Goal: Task Accomplishment & Management: Manage account settings

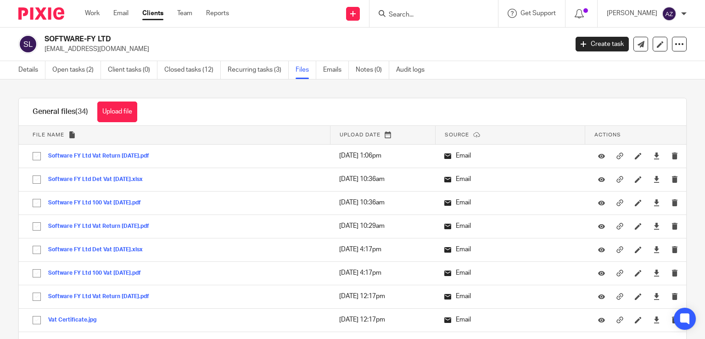
scroll to position [1010, 0]
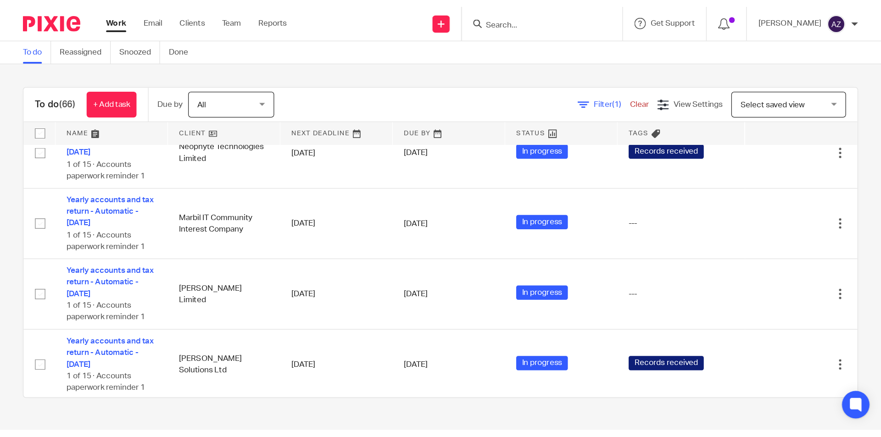
scroll to position [1744, 0]
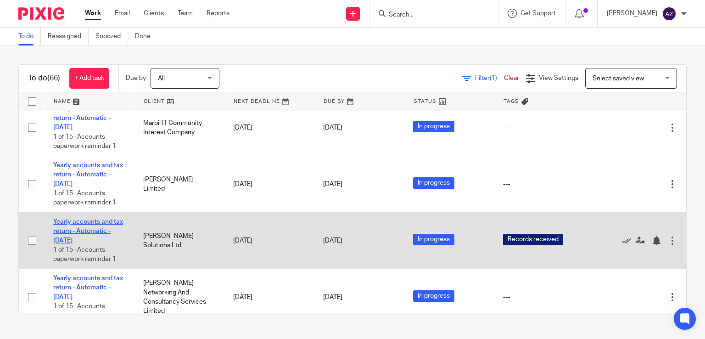
click at [91, 239] on link "Yearly accounts and tax return - Automatic - [DATE]" at bounding box center [88, 230] width 70 height 25
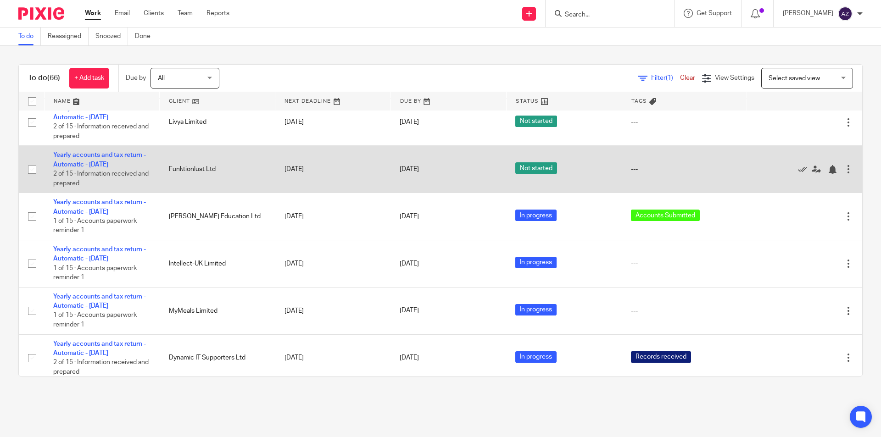
scroll to position [138, 0]
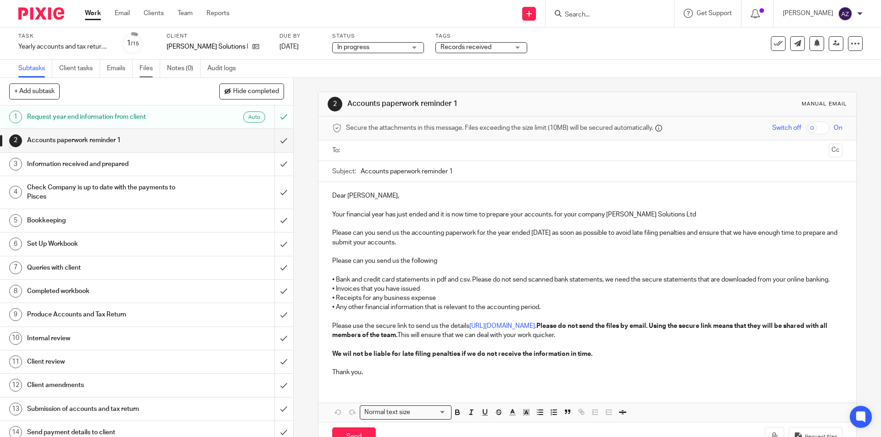
click at [147, 67] on link "Files" at bounding box center [150, 69] width 21 height 18
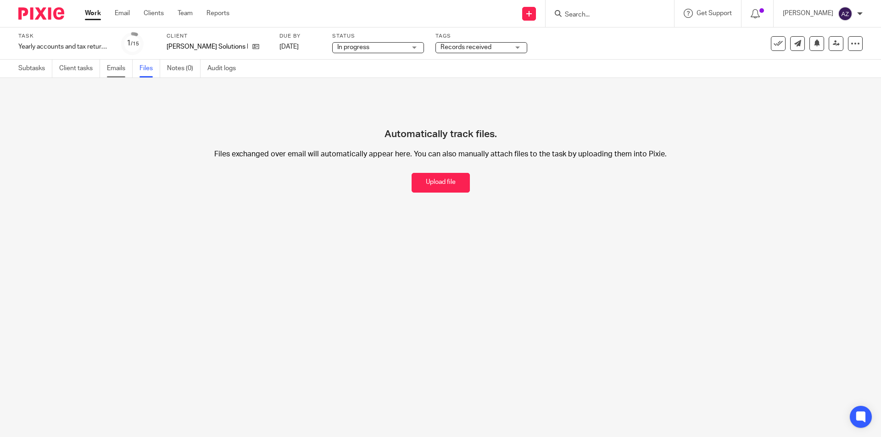
click at [113, 72] on link "Emails" at bounding box center [120, 69] width 26 height 18
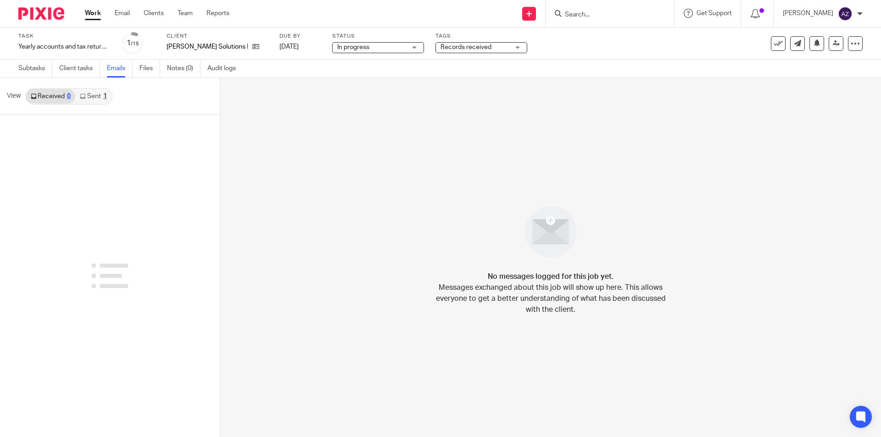
click at [597, 15] on input "Search" at bounding box center [605, 15] width 83 height 8
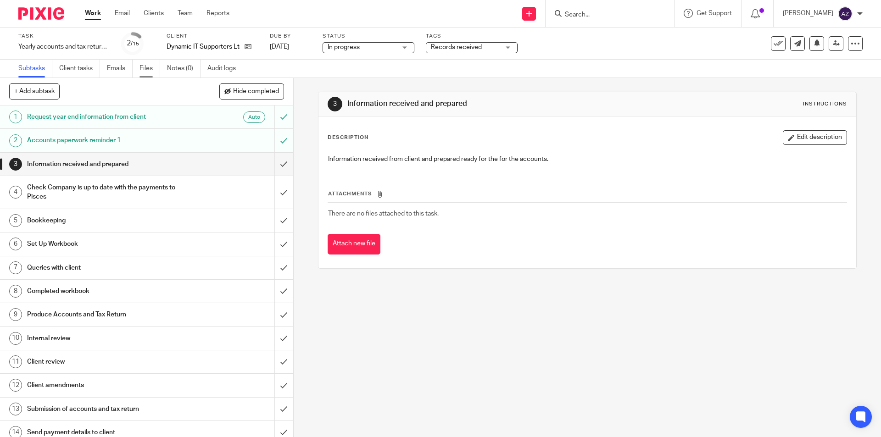
click at [147, 68] on link "Files" at bounding box center [150, 69] width 21 height 18
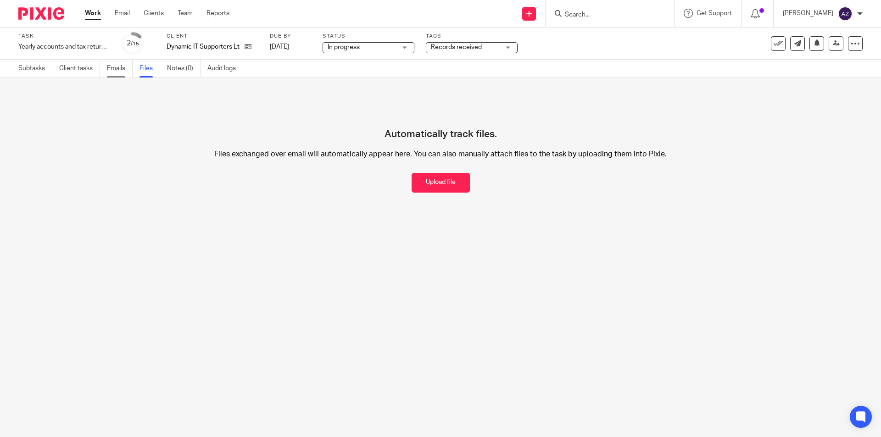
click at [121, 67] on link "Emails" at bounding box center [120, 69] width 26 height 18
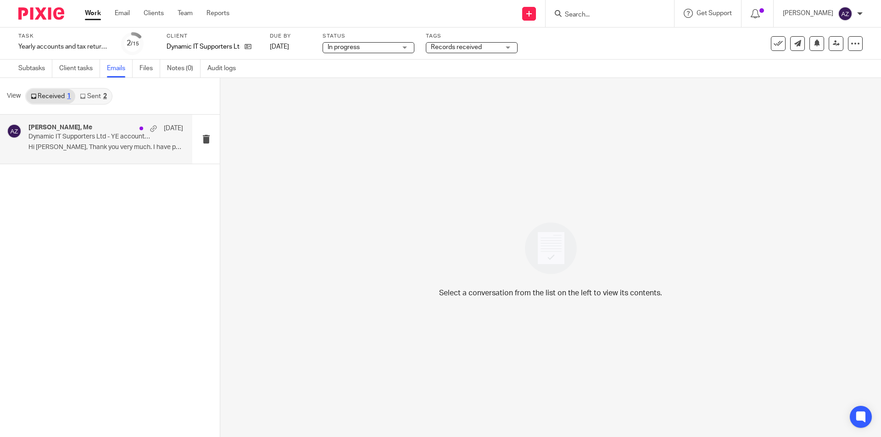
click at [106, 121] on div "[PERSON_NAME], Me [DATE] Dynamic IT Supporters Ltd - YE accounts 24 Hi [PERSON_…" at bounding box center [96, 139] width 192 height 49
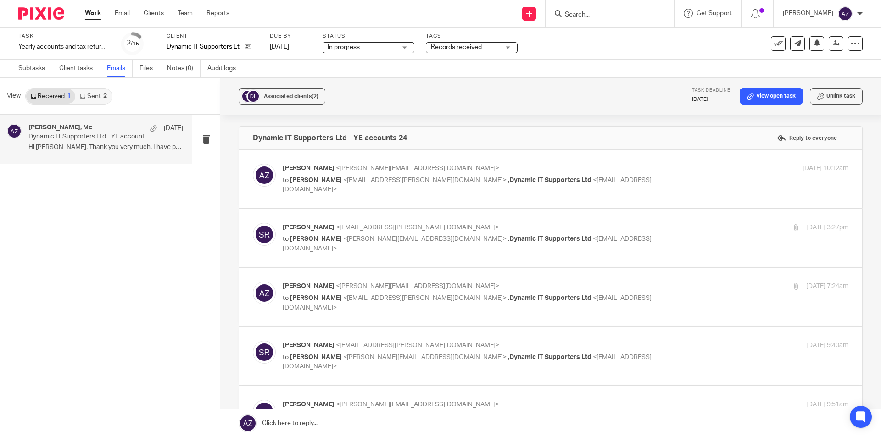
click at [440, 193] on div "Ashar Zulqarnain <ashar@piscesaccounts.co.uk> to Sampath Reddivari <sampath.red…" at bounding box center [551, 179] width 596 height 31
click at [384, 195] on label at bounding box center [550, 179] width 623 height 58
click at [253, 164] on input "checkbox" at bounding box center [252, 163] width 0 height 0
checkbox input "true"
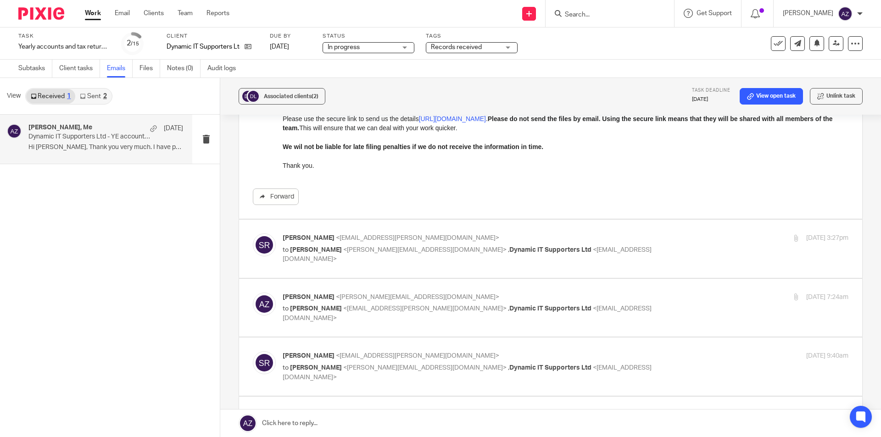
scroll to position [275, 0]
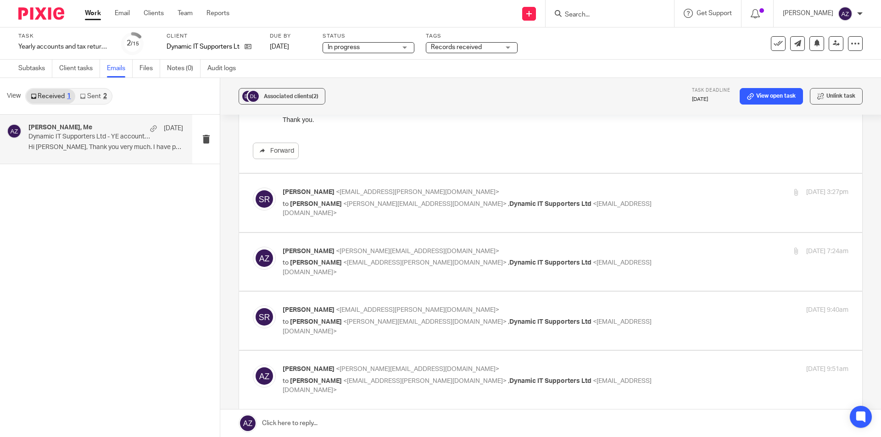
click at [426, 223] on label at bounding box center [550, 203] width 623 height 58
click at [253, 188] on input "checkbox" at bounding box center [252, 187] width 0 height 0
checkbox input "true"
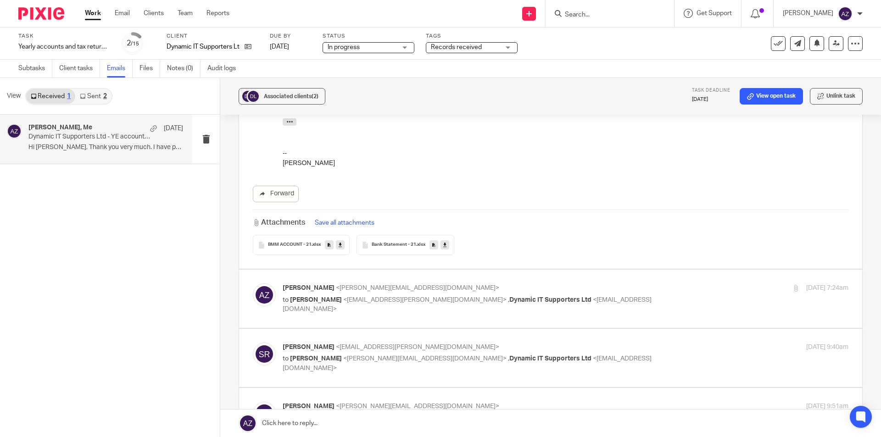
scroll to position [505, 0]
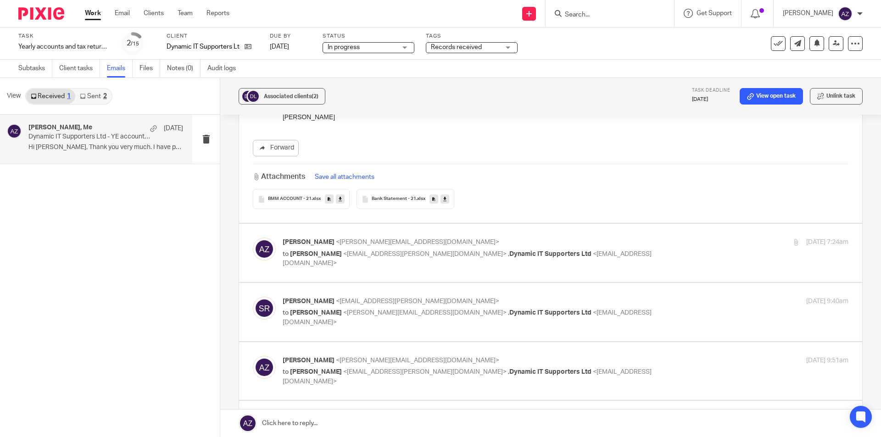
click at [410, 270] on label at bounding box center [550, 253] width 623 height 58
click at [253, 238] on input "checkbox" at bounding box center [252, 237] width 0 height 0
checkbox input "true"
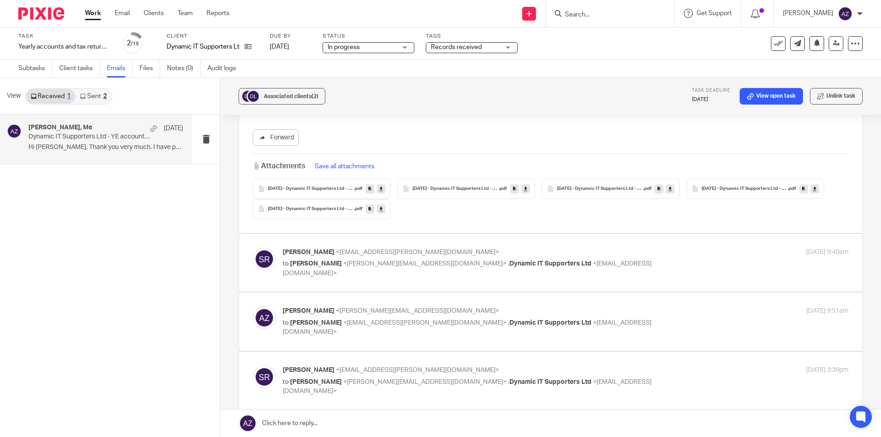
scroll to position [1101, 0]
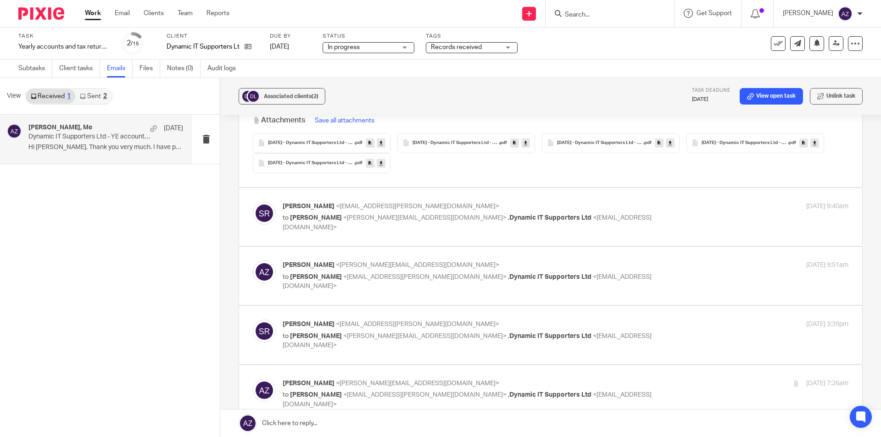
click at [346, 230] on label at bounding box center [550, 217] width 623 height 58
click at [253, 202] on input "checkbox" at bounding box center [252, 201] width 0 height 0
checkbox input "true"
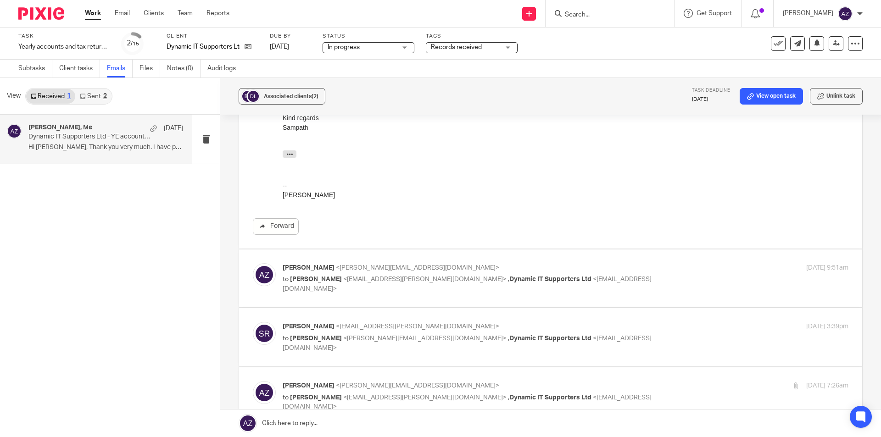
scroll to position [1331, 0]
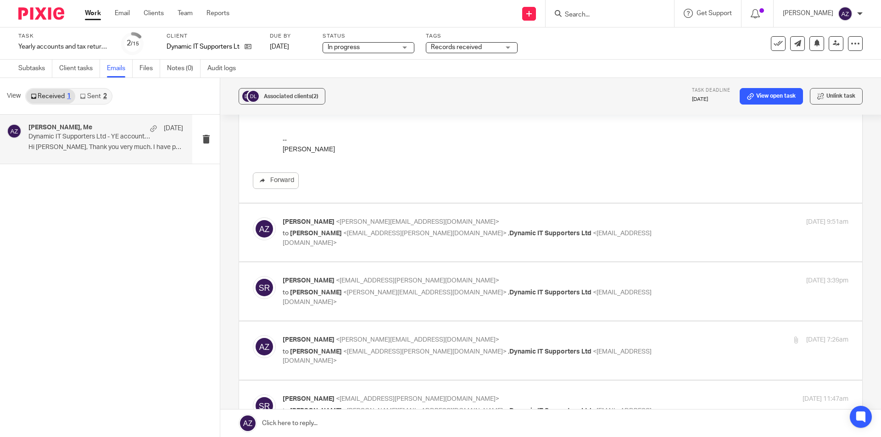
click at [406, 240] on label at bounding box center [550, 233] width 623 height 58
click at [253, 218] on input "checkbox" at bounding box center [252, 217] width 0 height 0
checkbox input "true"
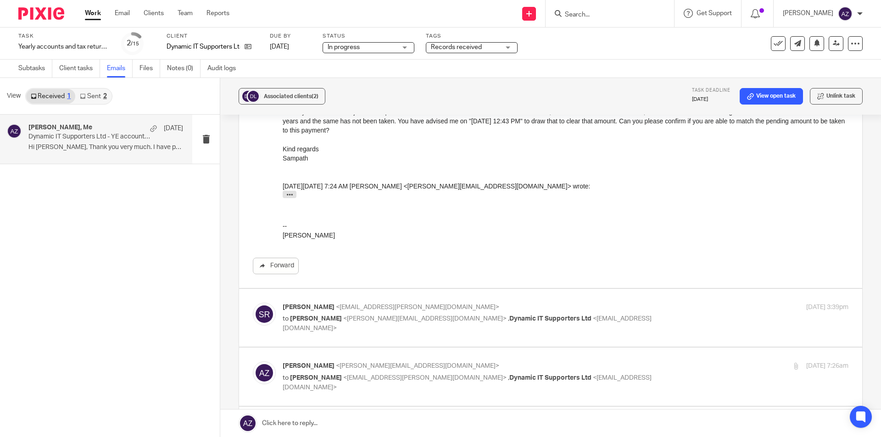
scroll to position [1790, 0]
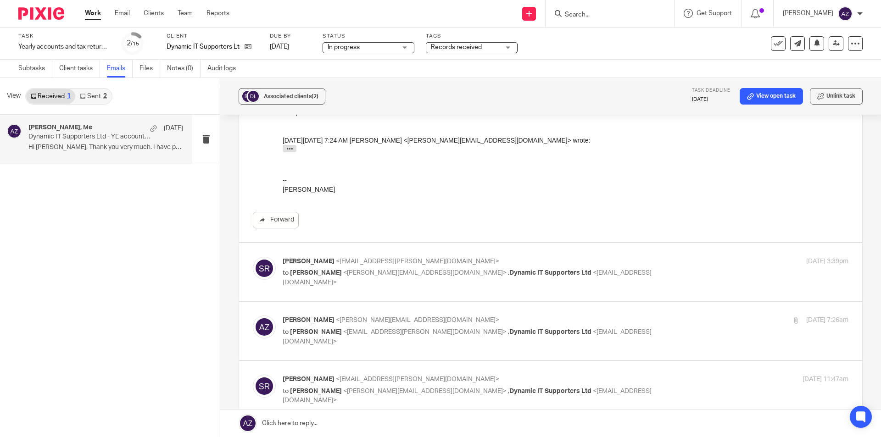
click at [381, 285] on label at bounding box center [550, 272] width 623 height 58
click at [253, 257] on input "checkbox" at bounding box center [252, 257] width 0 height 0
checkbox input "true"
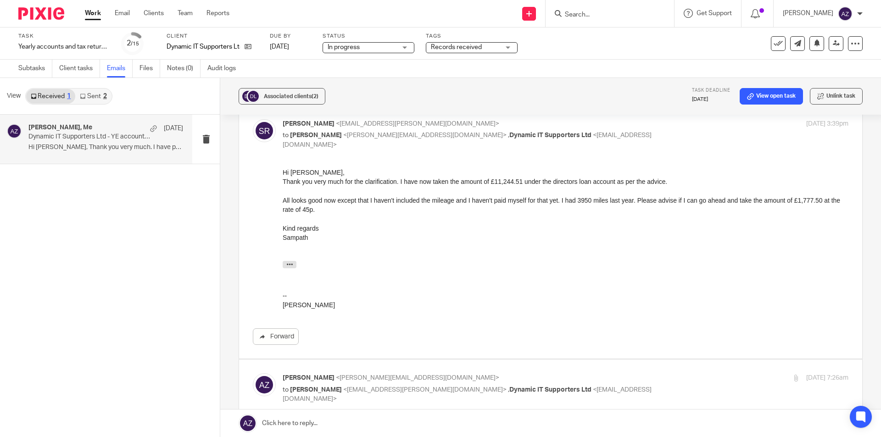
scroll to position [1973, 0]
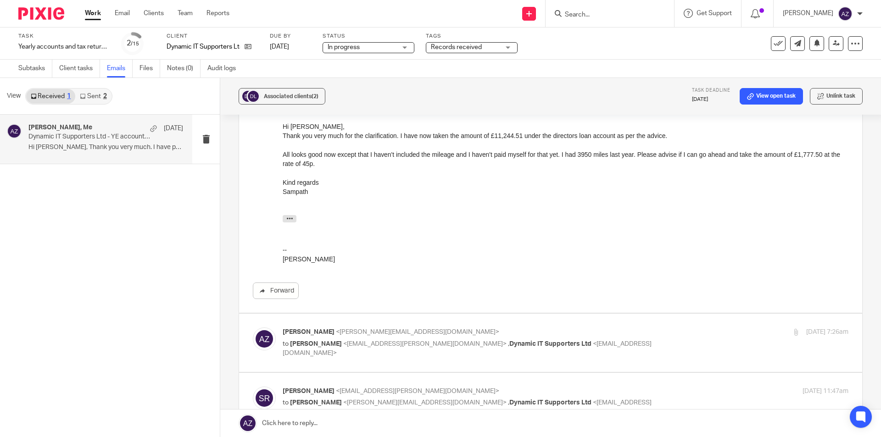
click at [433, 352] on label at bounding box center [550, 343] width 623 height 58
click at [253, 328] on input "checkbox" at bounding box center [252, 327] width 0 height 0
checkbox input "true"
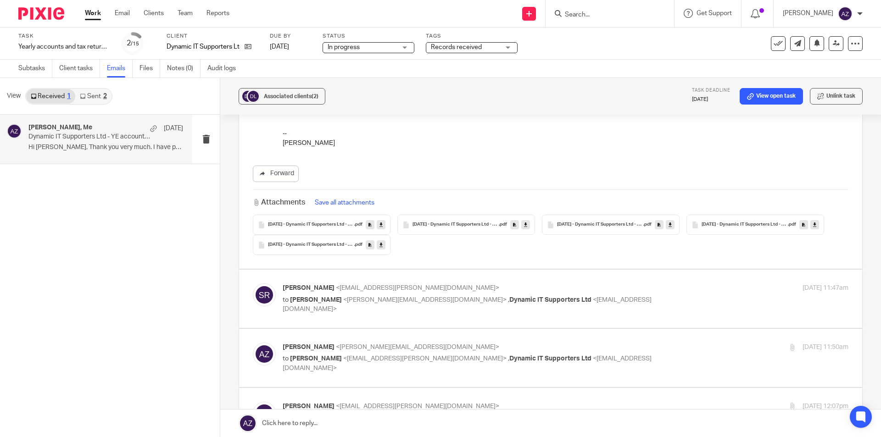
scroll to position [2707, 0]
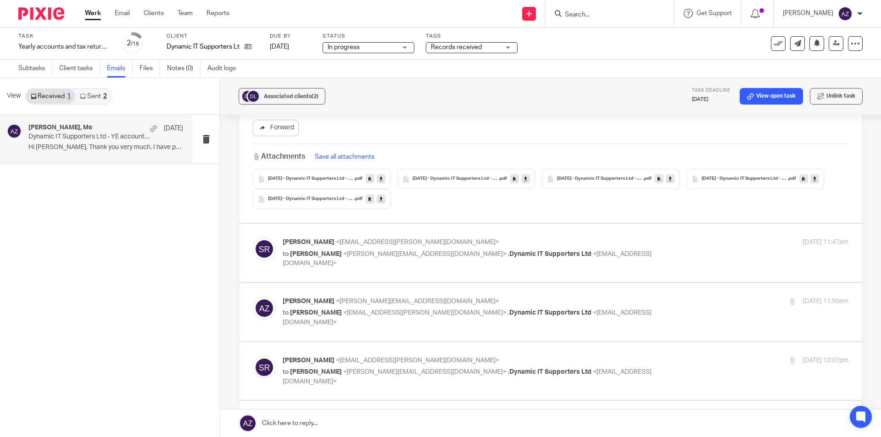
click at [404, 250] on div "Sampath Reddivari <sampath.reddivari@gmail.com> to Ashar Zulqarnain <ashar@pisc…" at bounding box center [551, 253] width 596 height 31
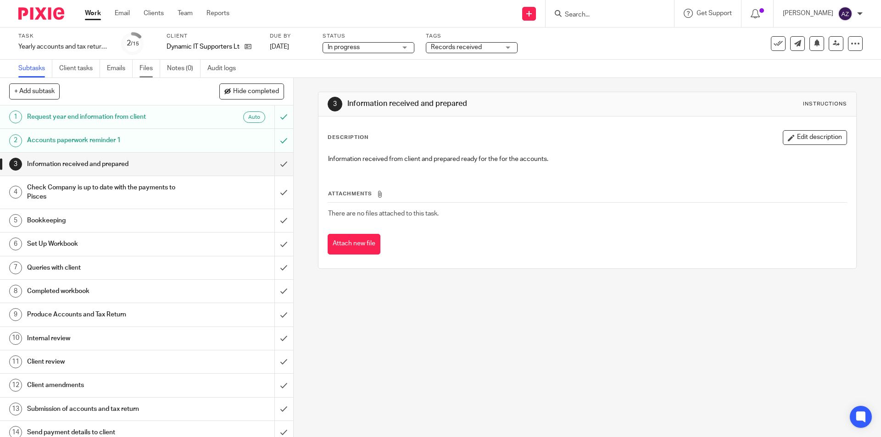
click at [151, 69] on link "Files" at bounding box center [150, 69] width 21 height 18
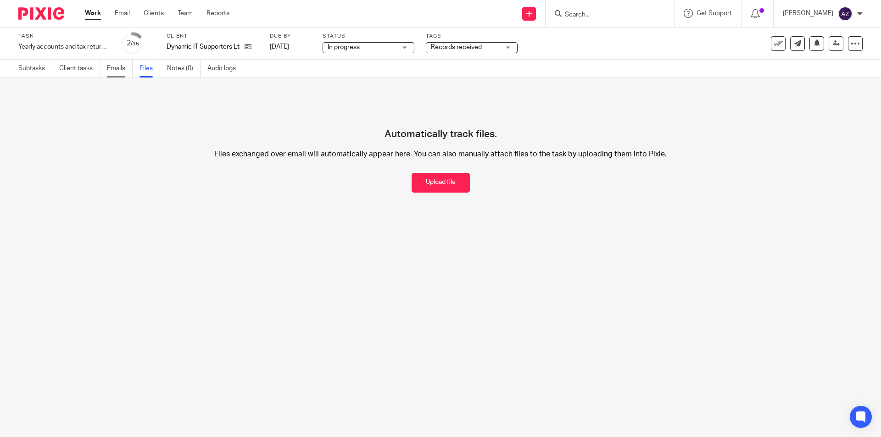
click at [124, 68] on link "Emails" at bounding box center [120, 69] width 26 height 18
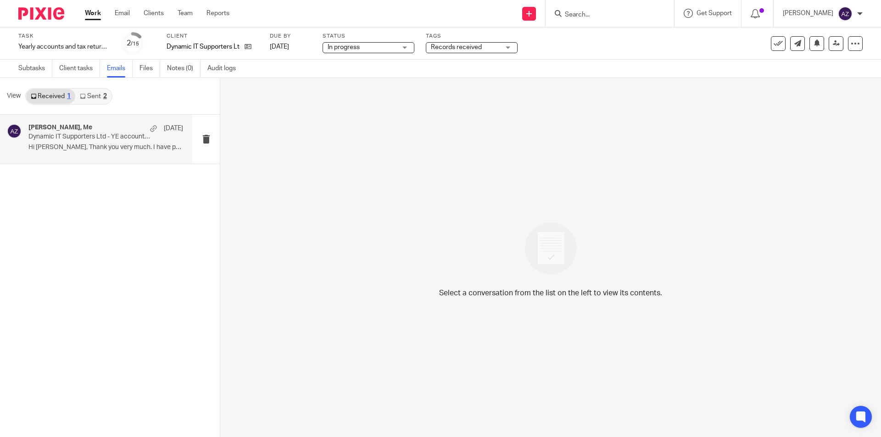
click at [118, 124] on div "Sampath Reddivari, Me 23 Mar" at bounding box center [105, 128] width 155 height 9
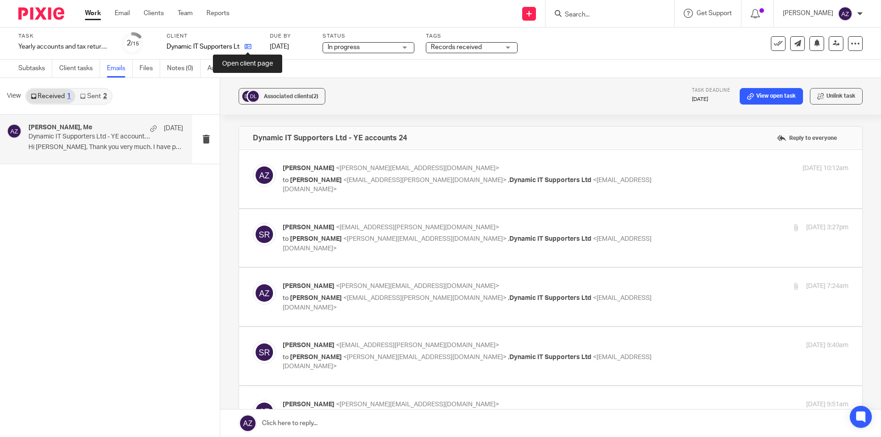
click at [249, 48] on icon at bounding box center [248, 46] width 7 height 7
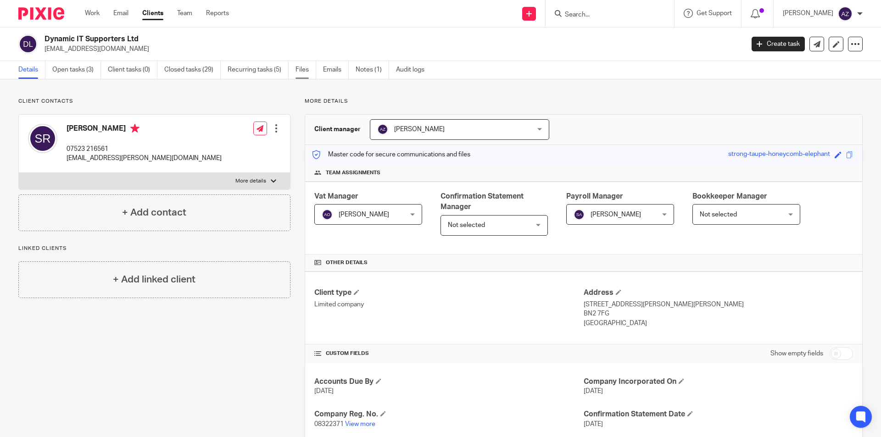
click at [303, 74] on link "Files" at bounding box center [306, 70] width 21 height 18
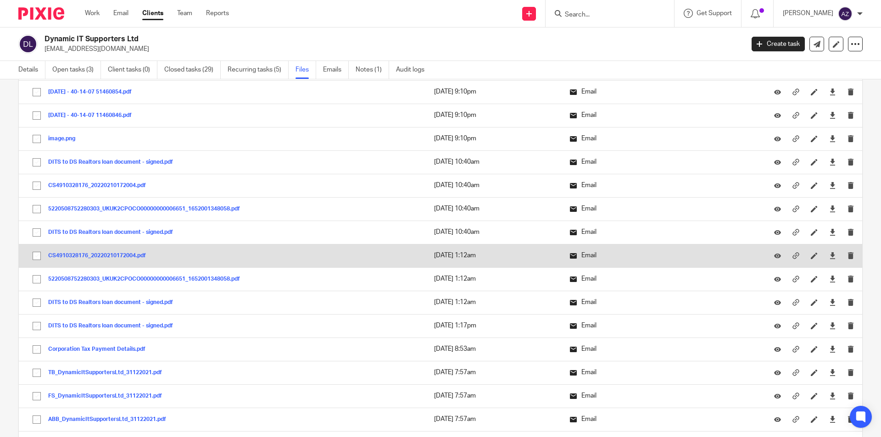
scroll to position [229, 0]
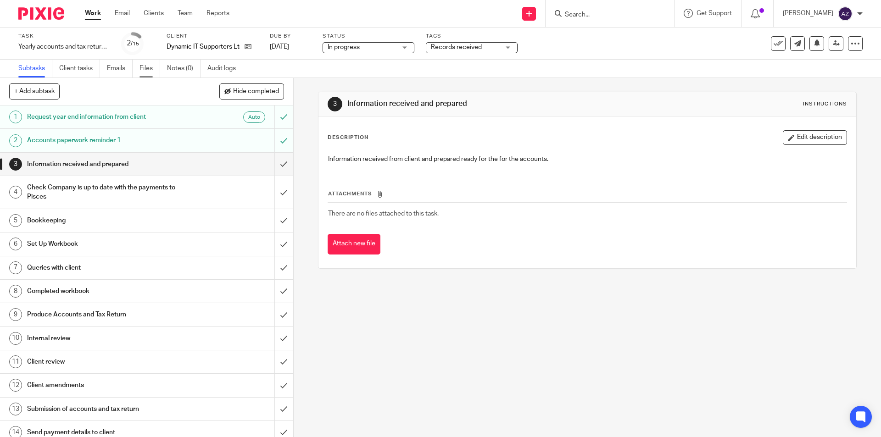
click at [145, 71] on link "Files" at bounding box center [150, 69] width 21 height 18
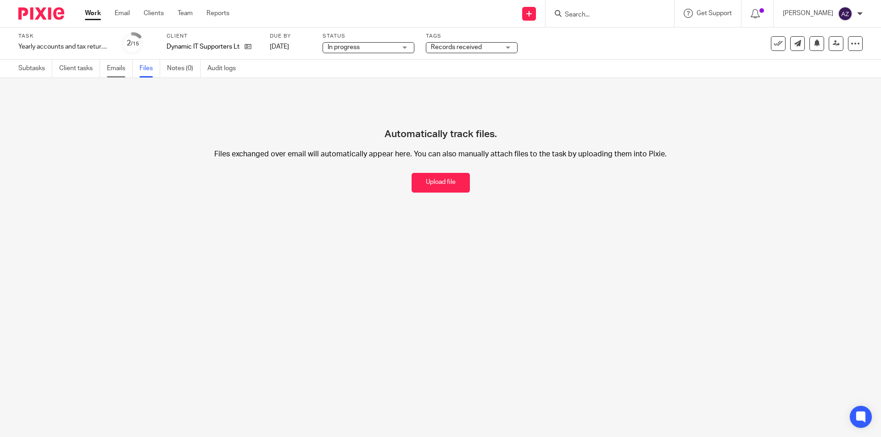
click at [121, 68] on link "Emails" at bounding box center [120, 69] width 26 height 18
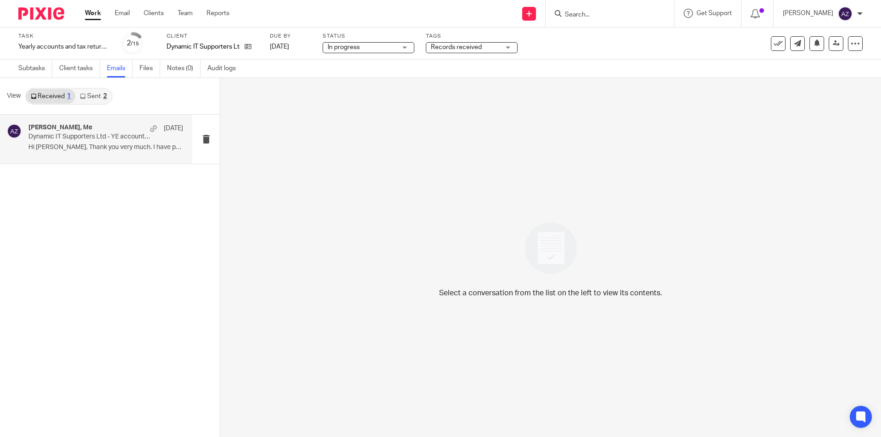
click at [120, 122] on div "[PERSON_NAME], Me [DATE] Dynamic IT Supporters Ltd - YE accounts 24 Hi [PERSON_…" at bounding box center [96, 139] width 192 height 49
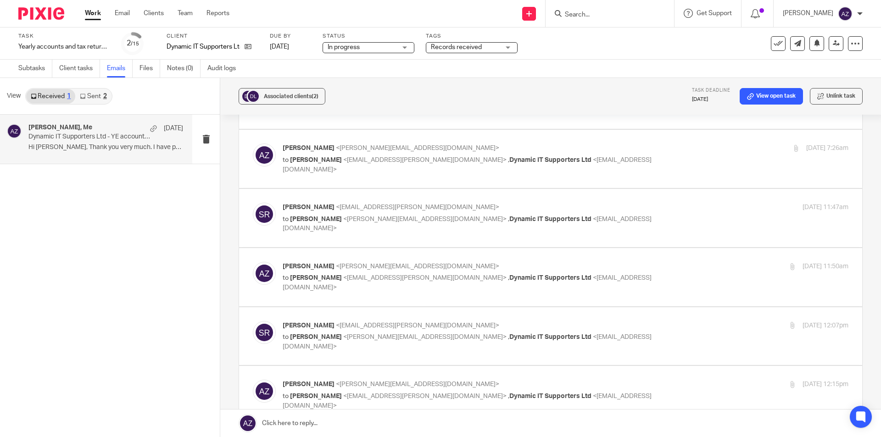
scroll to position [237, 0]
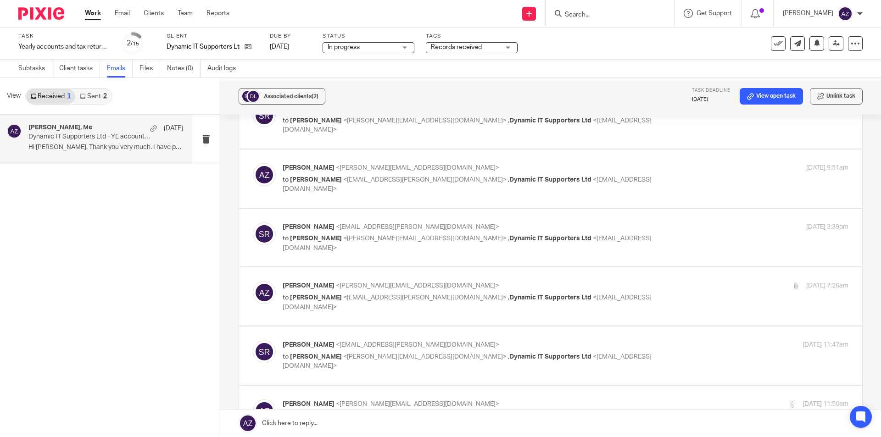
click at [342, 187] on div "[PERSON_NAME] <[PERSON_NAME][EMAIL_ADDRESS][DOMAIN_NAME]> to [PERSON_NAME] <[EM…" at bounding box center [551, 178] width 596 height 31
click at [469, 166] on p "[PERSON_NAME] <[PERSON_NAME][EMAIL_ADDRESS][DOMAIN_NAME]>" at bounding box center [471, 168] width 377 height 10
checkbox input "true"
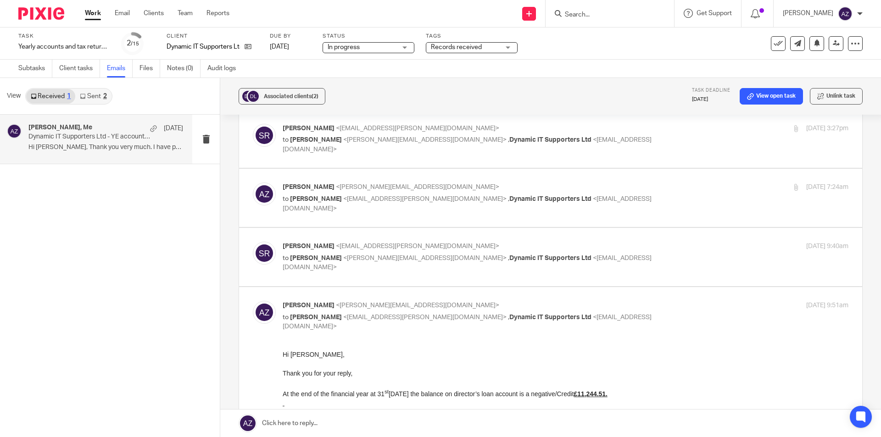
scroll to position [53, 0]
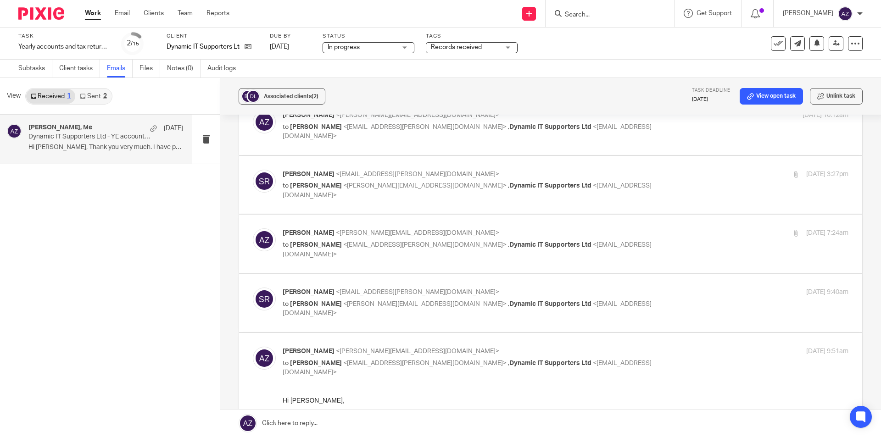
click at [480, 226] on label at bounding box center [550, 244] width 623 height 58
click at [253, 228] on input "checkbox" at bounding box center [252, 228] width 0 height 0
checkbox input "true"
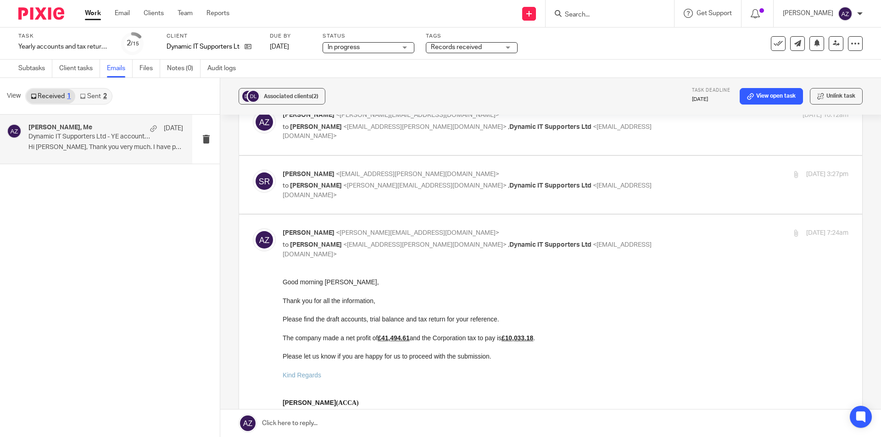
scroll to position [0, 0]
click at [95, 95] on link "Sent 2" at bounding box center [93, 96] width 36 height 15
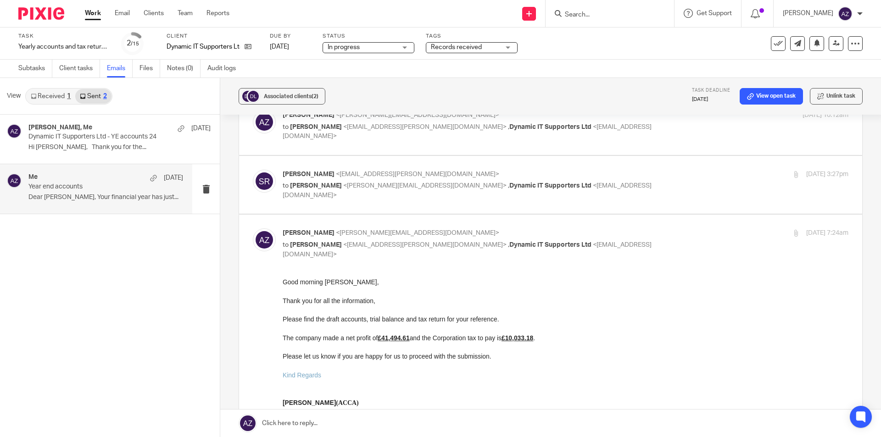
click at [97, 173] on div "Me [DATE] Year end accounts Dear [PERSON_NAME], Your financial year has just..." at bounding box center [96, 188] width 192 height 49
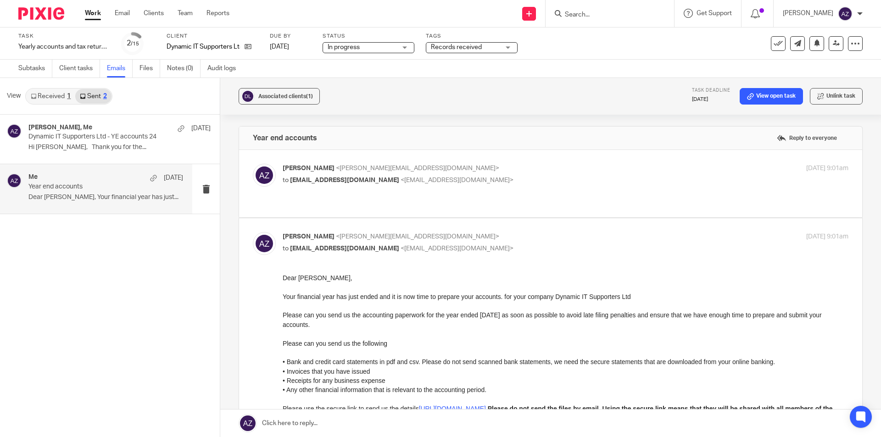
scroll to position [46, 0]
